Goal: Task Accomplishment & Management: Use online tool/utility

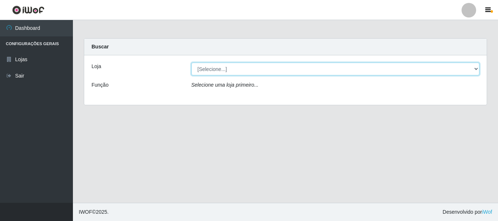
click at [475, 68] on select "[Selecione...] [GEOGRAPHIC_DATA] [GEOGRAPHIC_DATA]" at bounding box center [335, 69] width 288 height 13
select select "64"
click at [191, 63] on select "[Selecione...] [GEOGRAPHIC_DATA] [GEOGRAPHIC_DATA]" at bounding box center [335, 69] width 288 height 13
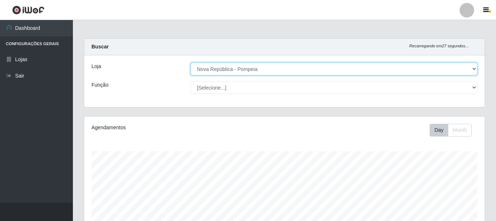
scroll to position [151, 401]
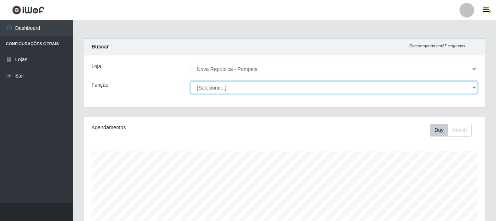
click at [474, 88] on select "[Selecione...] Balconista Operador de Caixa Recepcionista Repositor" at bounding box center [334, 87] width 287 height 13
select select "22"
click at [191, 81] on select "[Selecione...] Balconista Operador de Caixa Recepcionista Repositor" at bounding box center [334, 87] width 287 height 13
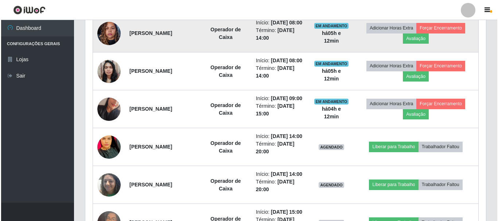
scroll to position [292, 0]
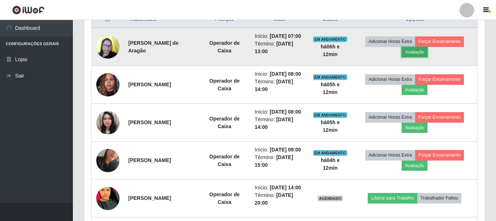
click at [426, 57] on button "Avaliação" at bounding box center [415, 52] width 26 height 10
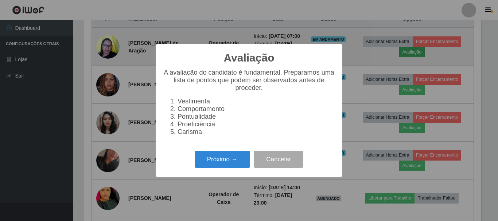
scroll to position [151, 397]
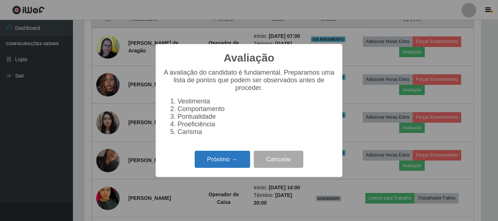
click at [226, 164] on button "Próximo →" at bounding box center [222, 159] width 55 height 17
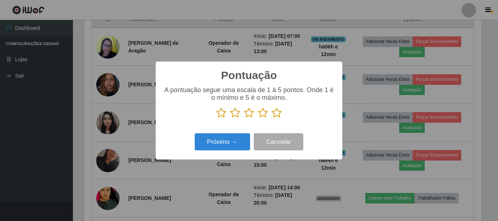
scroll to position [364543, 364297]
click at [277, 115] on icon at bounding box center [277, 113] width 10 height 11
click at [272, 119] on input "radio" at bounding box center [272, 119] width 0 height 0
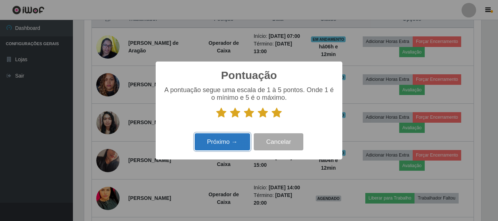
click at [234, 144] on button "Próximo →" at bounding box center [222, 141] width 55 height 17
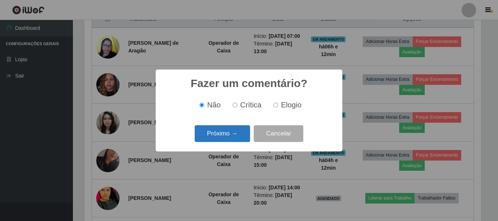
click at [241, 138] on button "Próximo →" at bounding box center [222, 133] width 55 height 17
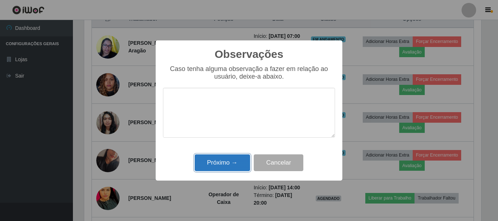
click at [227, 163] on button "Próximo →" at bounding box center [222, 163] width 55 height 17
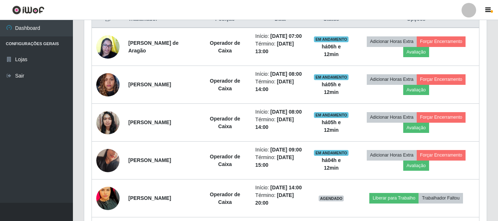
scroll to position [151, 401]
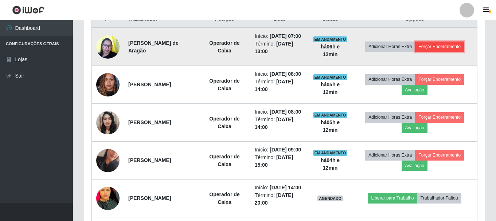
click at [450, 51] on button "Forçar Encerramento" at bounding box center [439, 47] width 49 height 10
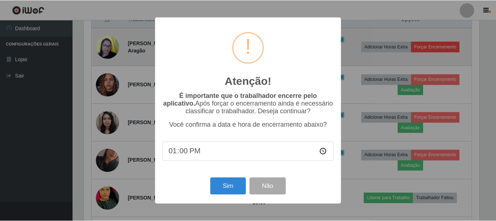
scroll to position [151, 397]
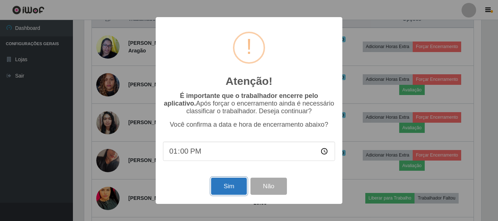
click at [232, 191] on button "Sim" at bounding box center [228, 186] width 35 height 17
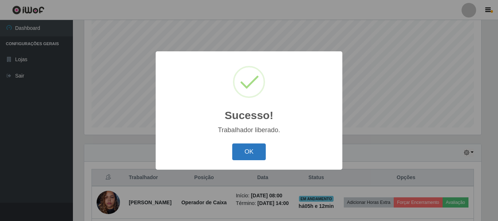
click at [255, 157] on button "OK" at bounding box center [249, 152] width 34 height 17
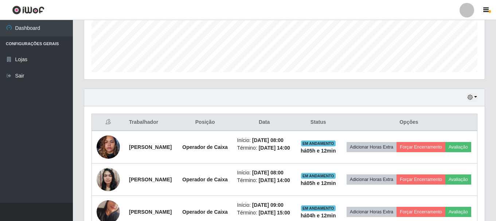
scroll to position [279, 0]
